Goal: Task Accomplishment & Management: Manage account settings

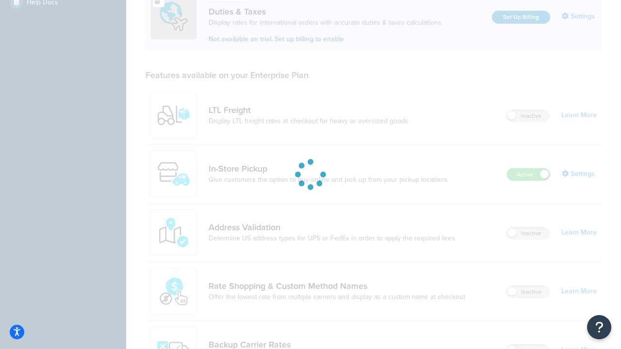
scroll to position [483, 0]
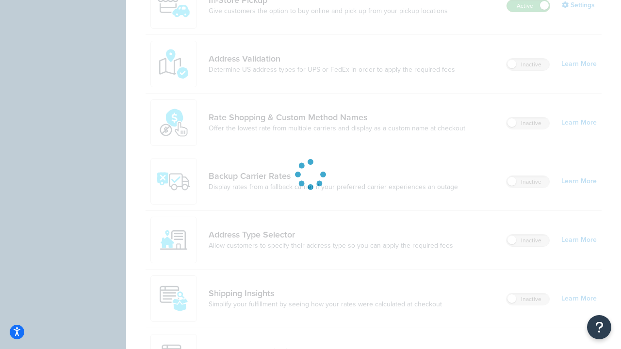
click at [528, 6] on label "Active" at bounding box center [528, 6] width 43 height 12
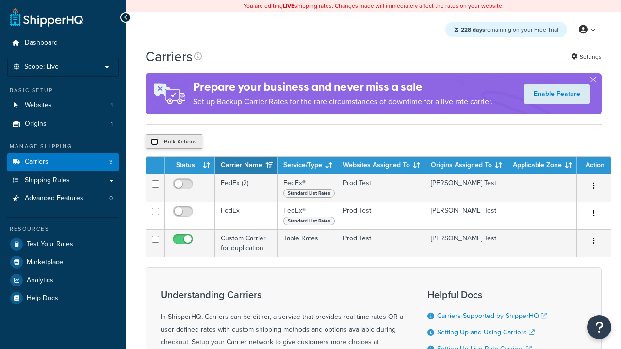
click at [154, 143] on input "checkbox" at bounding box center [154, 141] width 7 height 7
checkbox input "true"
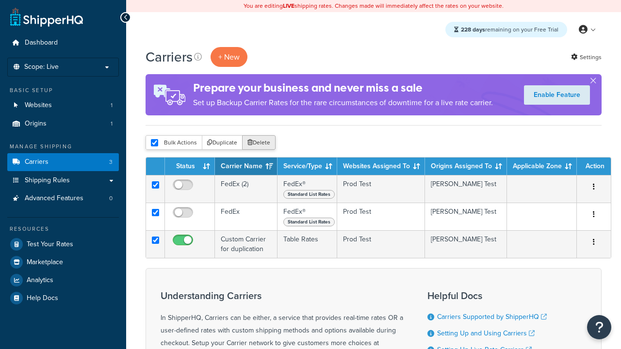
click at [261, 143] on button "Delete" at bounding box center [258, 142] width 33 height 15
